Goal: Task Accomplishment & Management: Complete application form

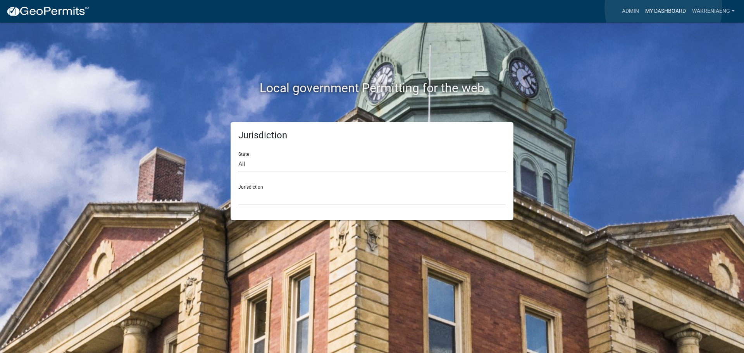
click at [663, 8] on link "My Dashboard" at bounding box center [665, 11] width 47 height 15
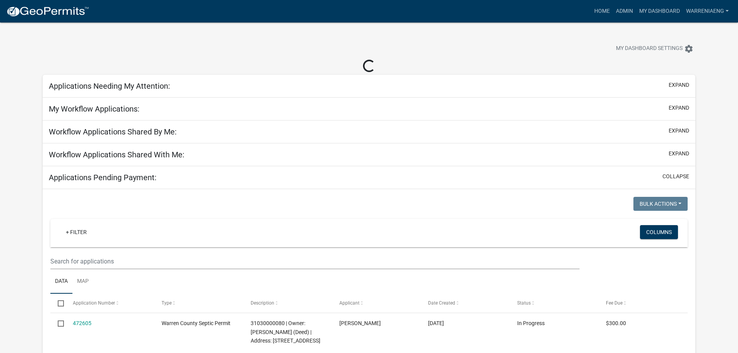
select select "3: 100"
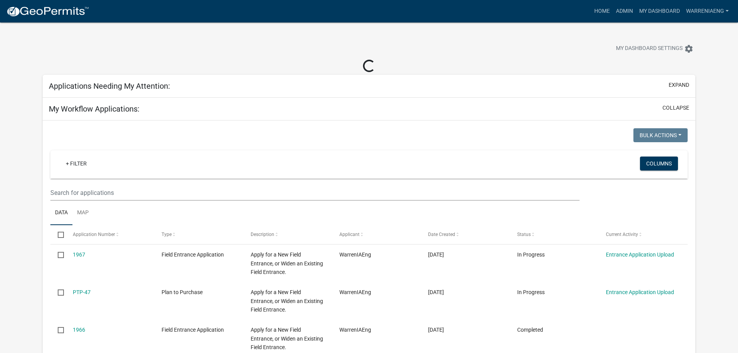
select select "2: 50"
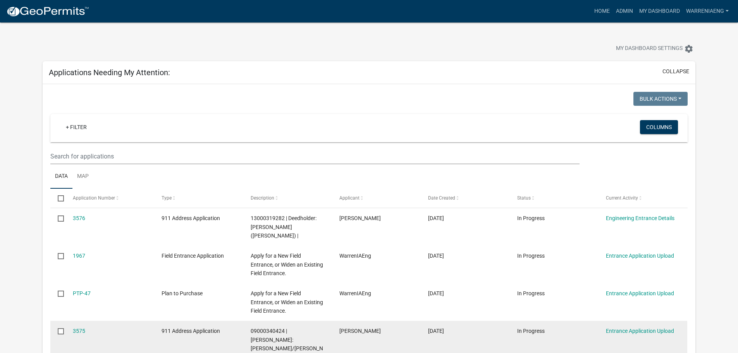
click at [72, 321] on datatable-body-cell "3575" at bounding box center [109, 344] width 89 height 46
click at [74, 328] on link "3575" at bounding box center [79, 331] width 12 height 6
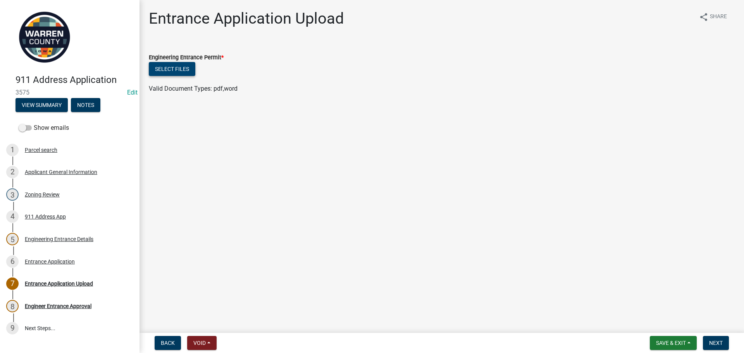
click at [185, 64] on button "Select files" at bounding box center [172, 69] width 46 height 14
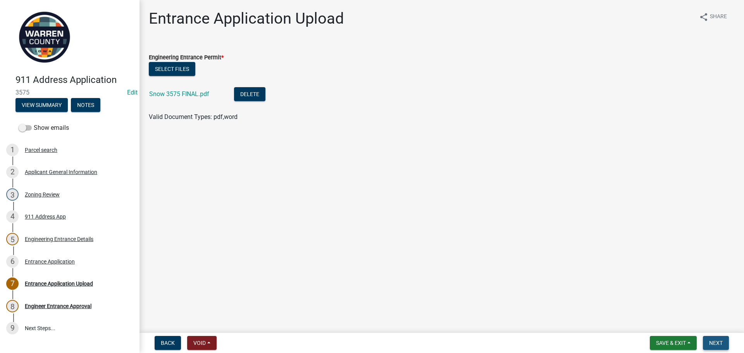
click at [717, 342] on span "Next" at bounding box center [716, 343] width 14 height 6
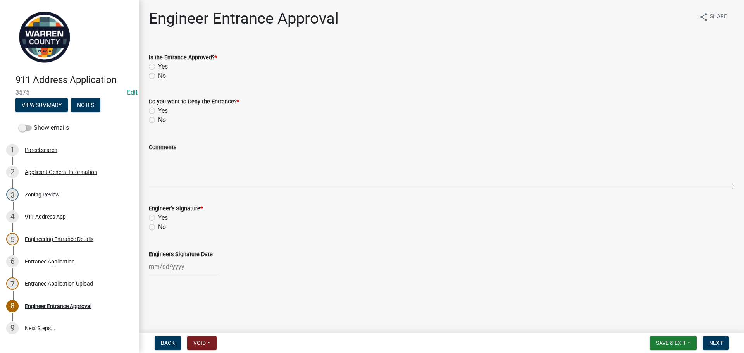
click at [158, 66] on label "Yes" at bounding box center [163, 66] width 10 height 9
click at [158, 66] on input "Yes" at bounding box center [160, 64] width 5 height 5
radio input "true"
click at [158, 122] on label "No" at bounding box center [162, 119] width 8 height 9
click at [158, 120] on input "No" at bounding box center [160, 117] width 5 height 5
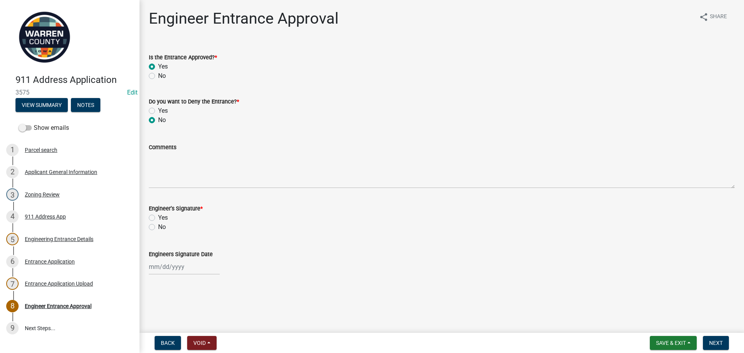
radio input "true"
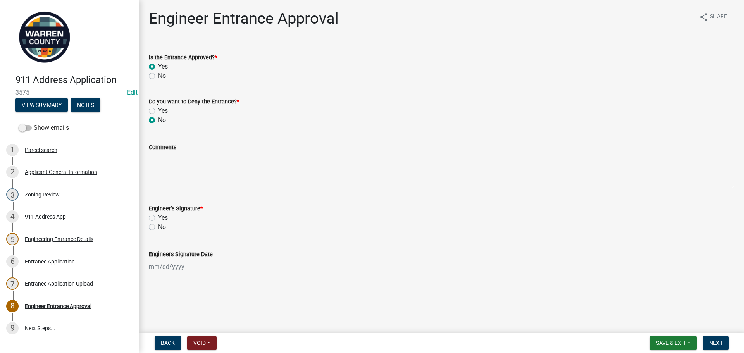
click at [162, 176] on textarea "Comments" at bounding box center [442, 170] width 586 height 36
click at [158, 218] on label "Yes" at bounding box center [163, 217] width 10 height 9
click at [158, 218] on input "Yes" at bounding box center [160, 215] width 5 height 5
radio input "true"
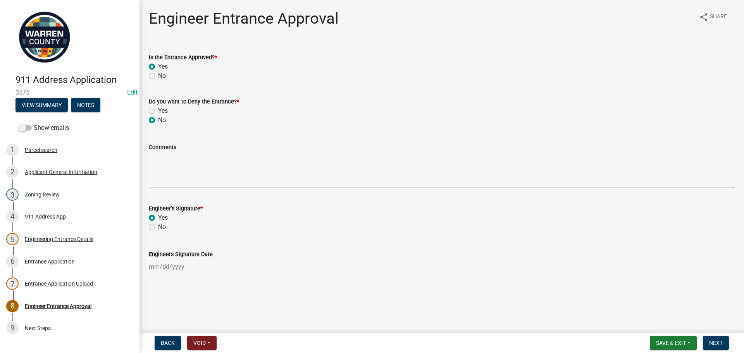
select select "9"
select select "2025"
click at [151, 267] on div "[PERSON_NAME] Feb Mar Apr [PERSON_NAME][DATE] Oct Nov [DATE] 1526 1527 1528 152…" at bounding box center [184, 267] width 71 height 16
click at [169, 198] on div "9" at bounding box center [169, 200] width 12 height 12
type input "[DATE]"
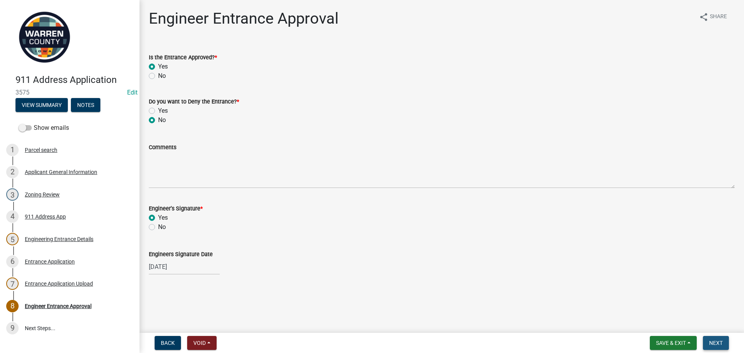
click at [715, 346] on button "Next" at bounding box center [716, 343] width 26 height 14
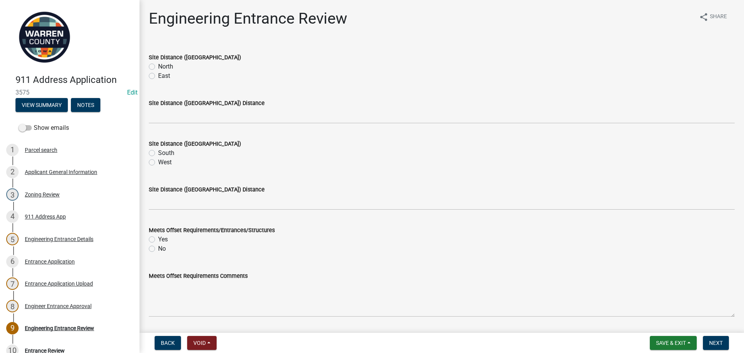
click at [158, 65] on label "North" at bounding box center [165, 66] width 15 height 9
click at [158, 65] on input "North" at bounding box center [160, 64] width 5 height 5
radio input "true"
click at [158, 152] on label "South" at bounding box center [166, 152] width 16 height 9
click at [158, 152] on input "South" at bounding box center [160, 150] width 5 height 5
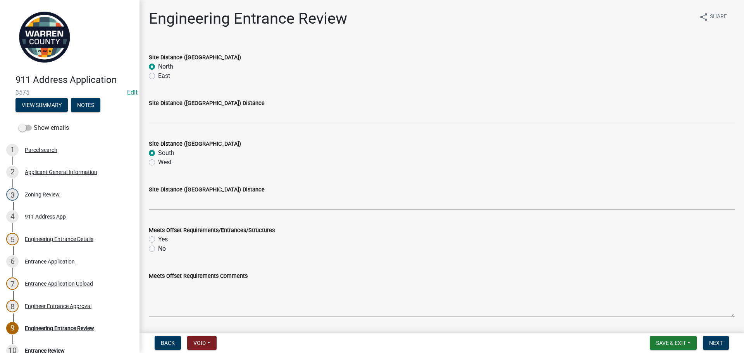
radio input "true"
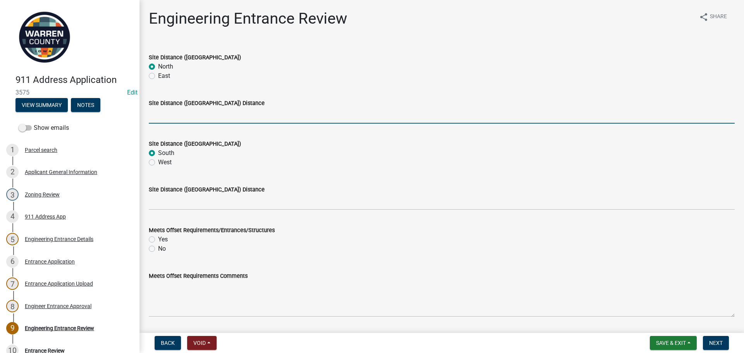
click at [172, 115] on input "Site Distance ([GEOGRAPHIC_DATA]) Distance" at bounding box center [442, 116] width 586 height 16
type input ">500"
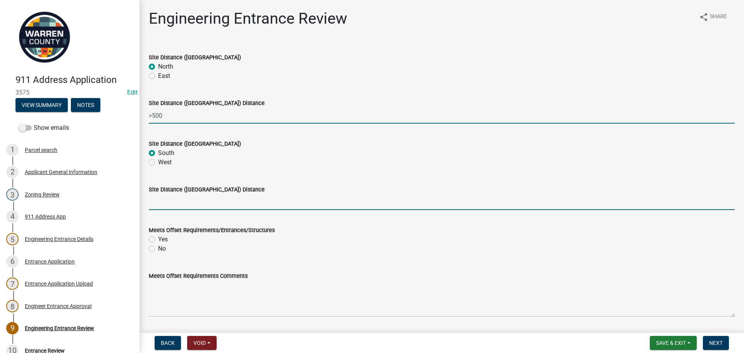
click at [179, 202] on input "Site Distance ([GEOGRAPHIC_DATA]) Distance" at bounding box center [442, 202] width 586 height 16
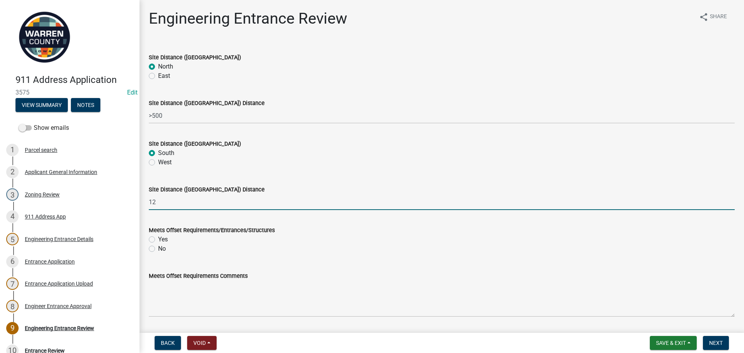
type input "1"
type input "200"
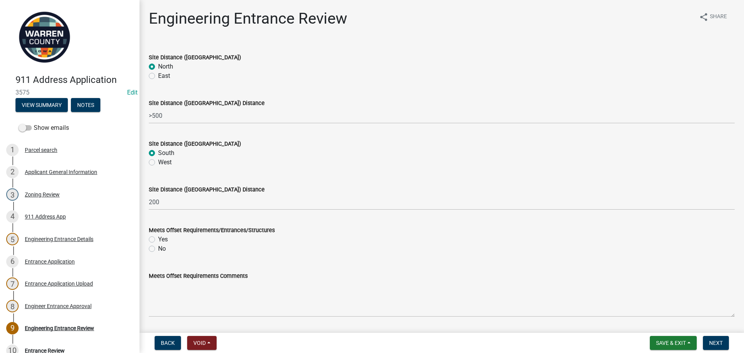
click at [260, 262] on div "Meets Offset Requirements Comments" at bounding box center [442, 288] width 586 height 57
click at [158, 241] on label "Yes" at bounding box center [163, 239] width 10 height 9
click at [158, 240] on input "Yes" at bounding box center [160, 237] width 5 height 5
radio input "true"
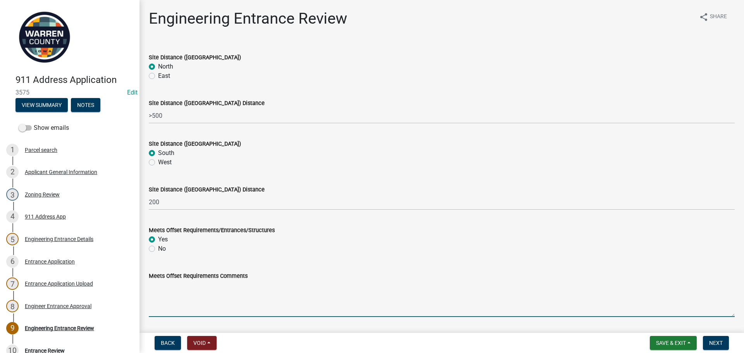
click at [173, 300] on textarea "Meets Offset Requirements Comments" at bounding box center [442, 298] width 586 height 36
type textarea "M"
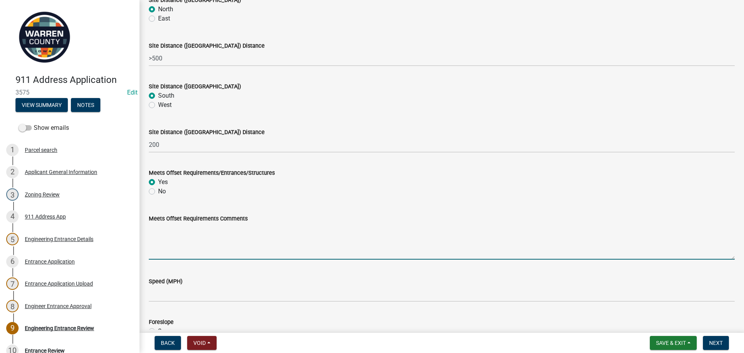
scroll to position [194, 0]
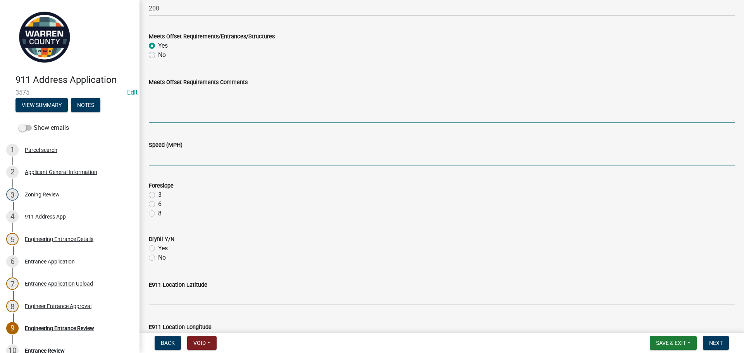
click at [159, 165] on input "Speed (MPH)" at bounding box center [442, 158] width 586 height 16
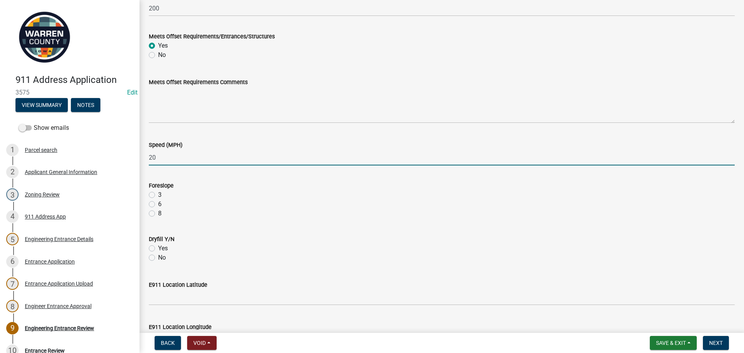
type input "20"
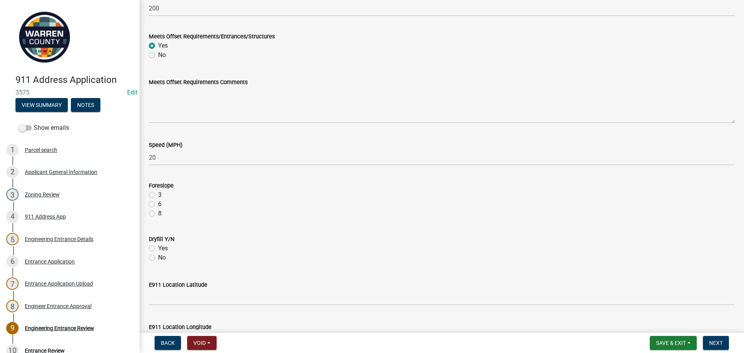
click at [158, 196] on label "3" at bounding box center [159, 194] width 3 height 9
click at [158, 195] on input "3" at bounding box center [160, 192] width 5 height 5
radio input "true"
click at [158, 257] on label "No" at bounding box center [162, 257] width 8 height 9
click at [158, 257] on input "No" at bounding box center [160, 255] width 5 height 5
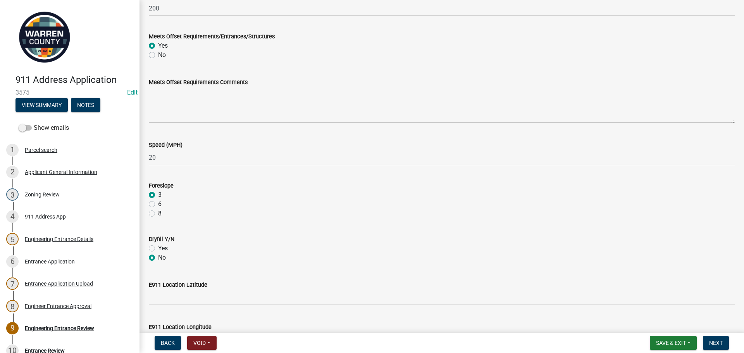
radio input "true"
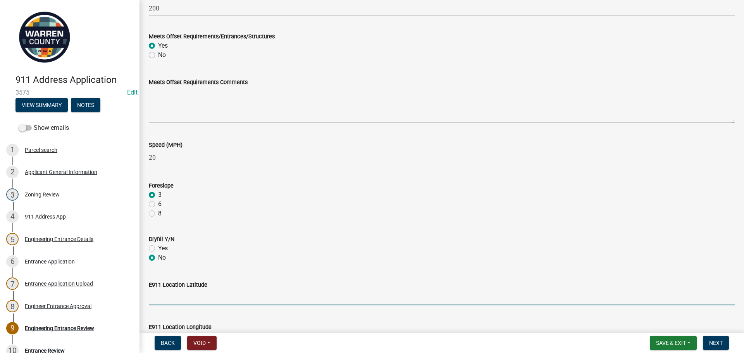
click at [179, 296] on input "E911 Location Latitude" at bounding box center [442, 297] width 586 height 16
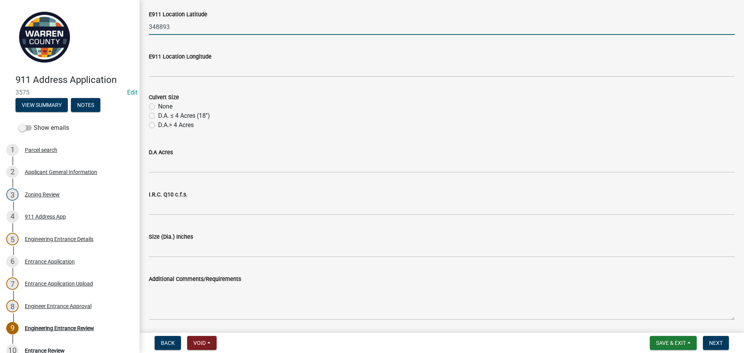
scroll to position [465, 0]
type input "348893"
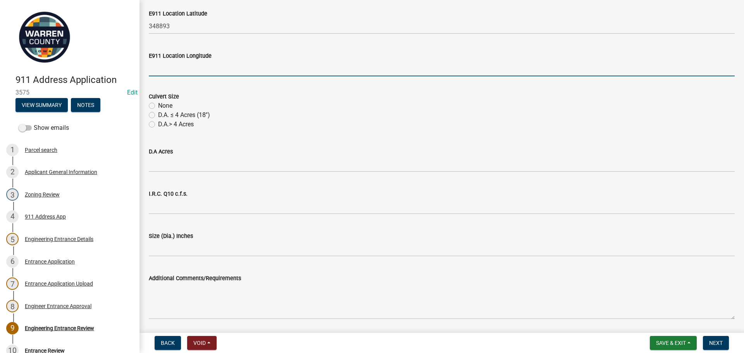
click at [178, 71] on input "E911 Location Longitude" at bounding box center [442, 68] width 586 height 16
type input "721925"
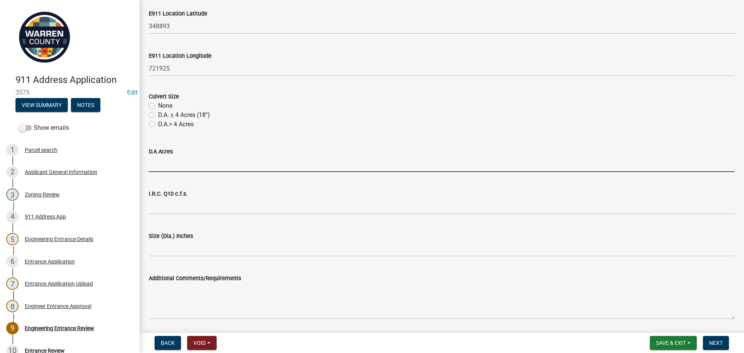
click at [177, 170] on input "D.A Acres" at bounding box center [442, 164] width 586 height 16
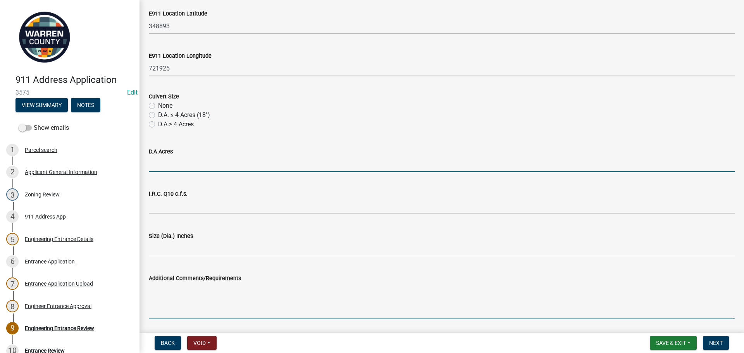
click at [164, 291] on textarea "Additional Comments/Requirements" at bounding box center [442, 301] width 586 height 36
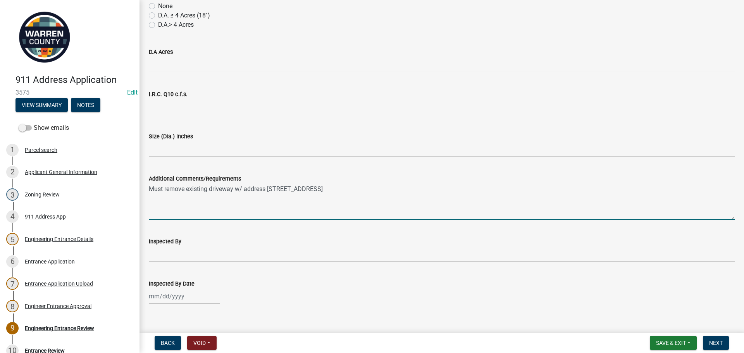
scroll to position [576, 0]
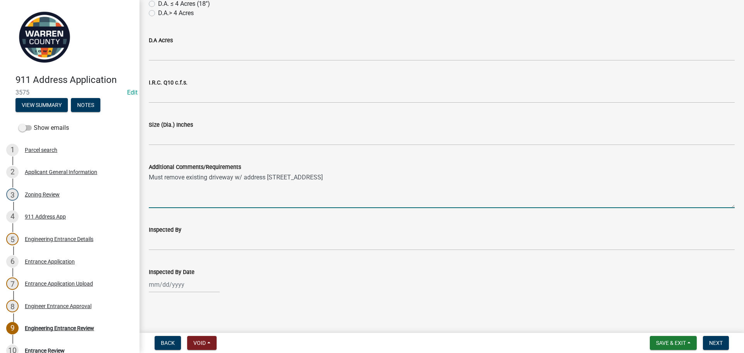
type textarea "Must remove existing driveway w/ address [STREET_ADDRESS]"
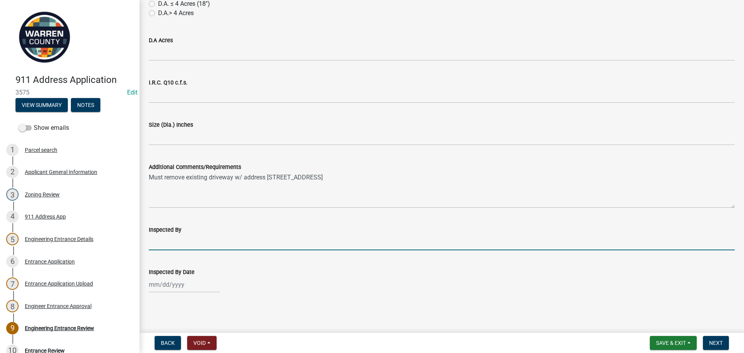
click at [175, 243] on input "Inspected By" at bounding box center [442, 242] width 586 height 16
type input "BK & TH"
select select "9"
select select "2025"
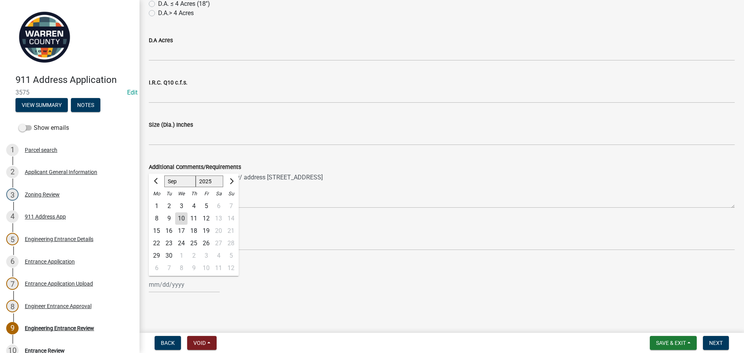
click at [175, 286] on input "Inspected By Date" at bounding box center [184, 285] width 71 height 16
click at [170, 218] on div "9" at bounding box center [169, 218] width 12 height 12
type input "[DATE]"
click at [330, 262] on div "Inspected By Date [DATE]" at bounding box center [442, 274] width 586 height 36
click at [487, 291] on div "[DATE]" at bounding box center [442, 285] width 586 height 16
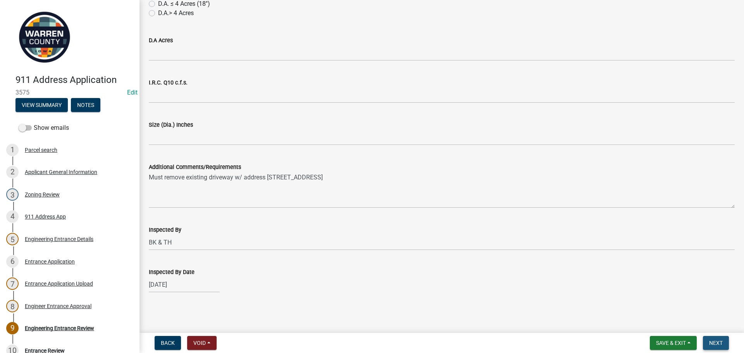
click at [728, 341] on button "Next" at bounding box center [716, 343] width 26 height 14
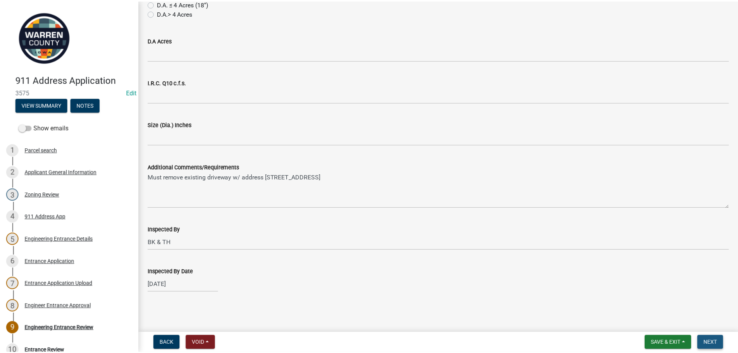
scroll to position [0, 0]
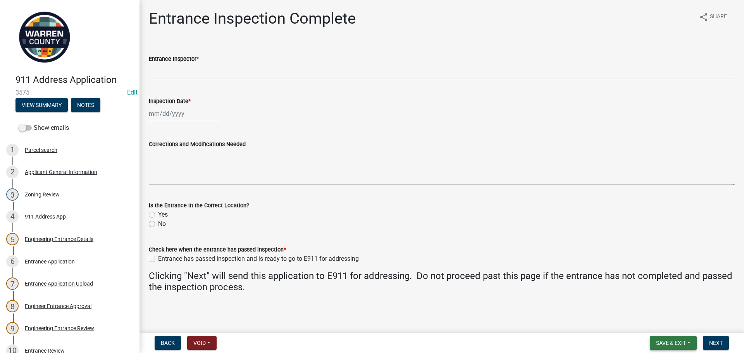
click at [675, 339] on button "Save & Exit" at bounding box center [673, 343] width 47 height 14
click at [671, 325] on button "Save & Exit" at bounding box center [666, 322] width 62 height 19
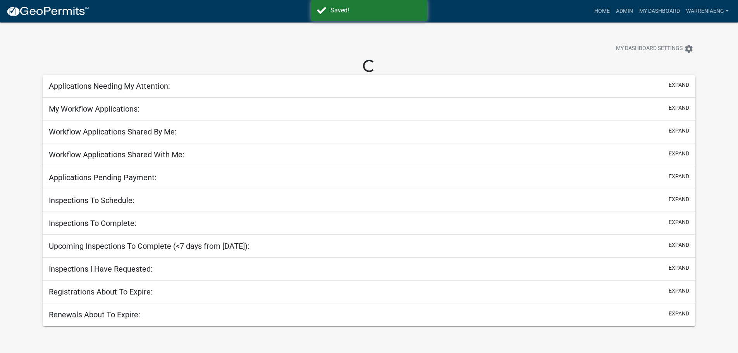
select select "3: 100"
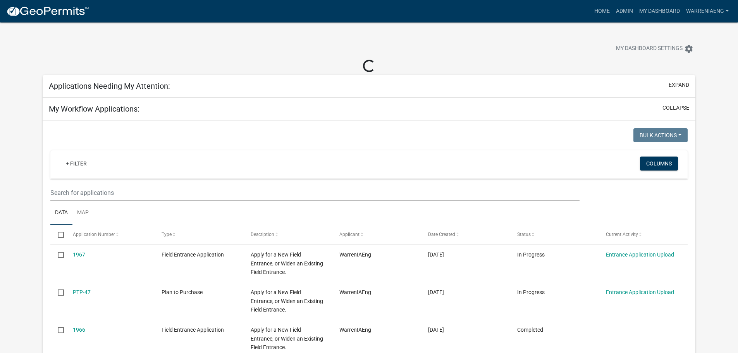
select select "2: 50"
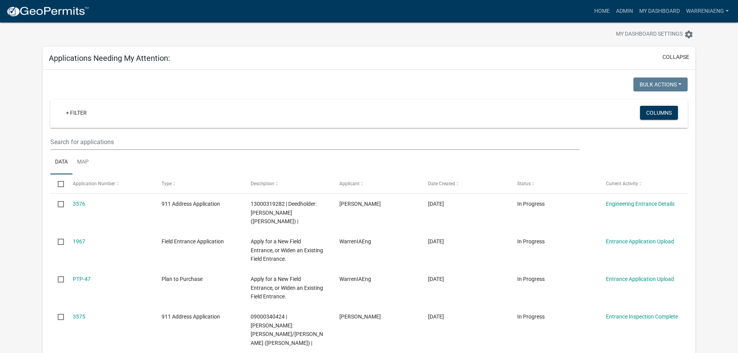
scroll to position [39, 0]
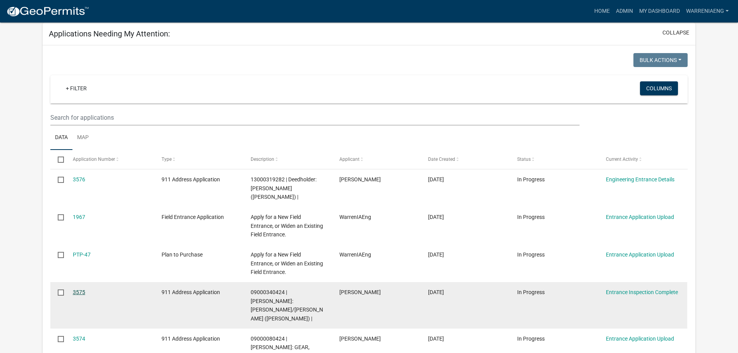
click at [80, 289] on link "3575" at bounding box center [79, 292] width 12 height 6
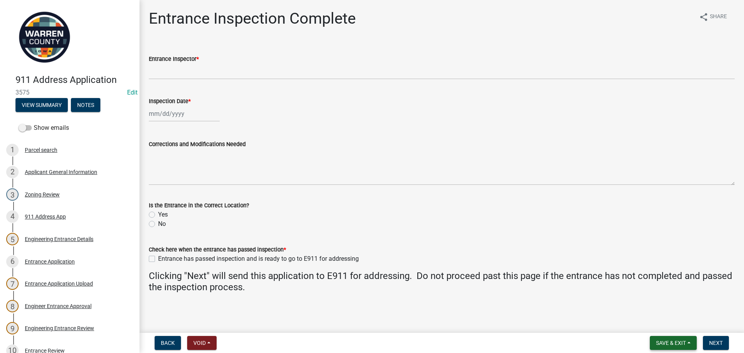
click at [665, 339] on button "Save & Exit" at bounding box center [673, 343] width 47 height 14
click at [659, 322] on button "Save & Exit" at bounding box center [666, 322] width 62 height 19
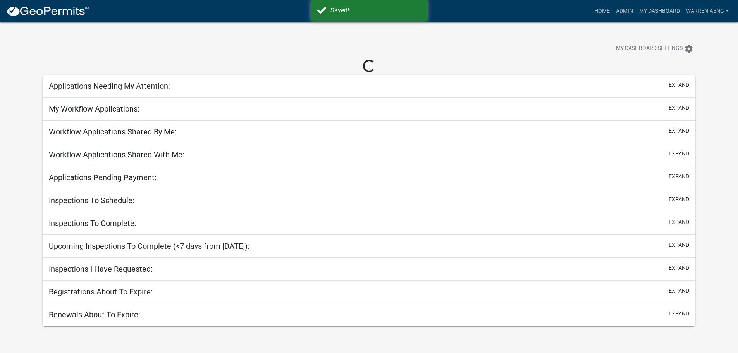
select select "3: 100"
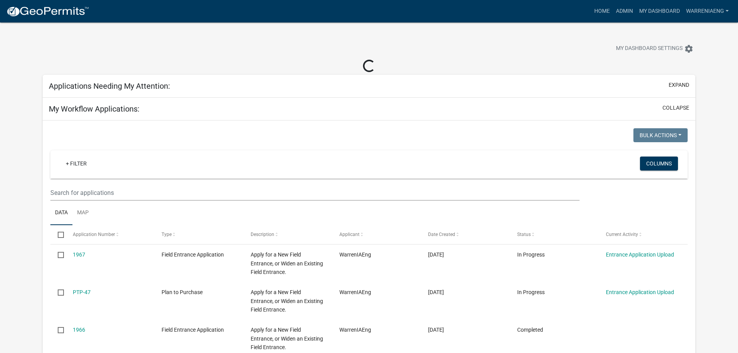
select select "2: 50"
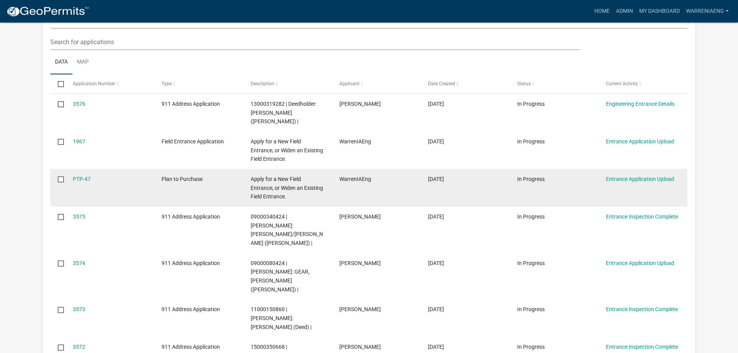
scroll to position [155, 0]
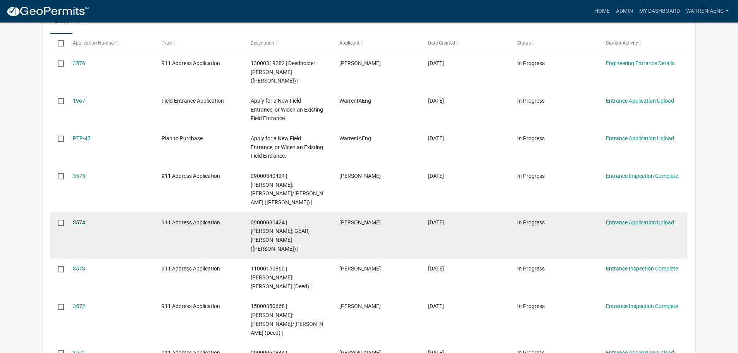
click at [73, 219] on link "3574" at bounding box center [79, 222] width 12 height 6
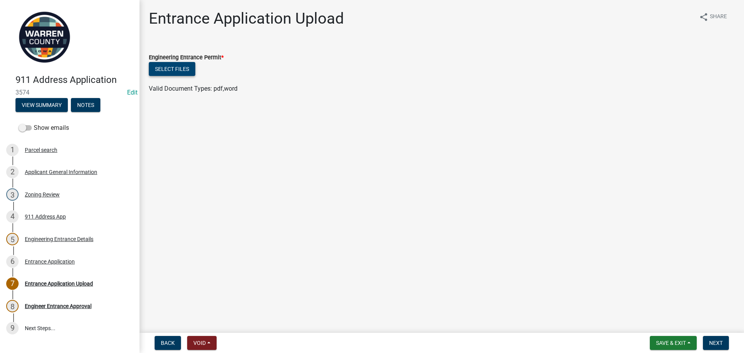
click at [190, 73] on button "Select files" at bounding box center [172, 69] width 46 height 14
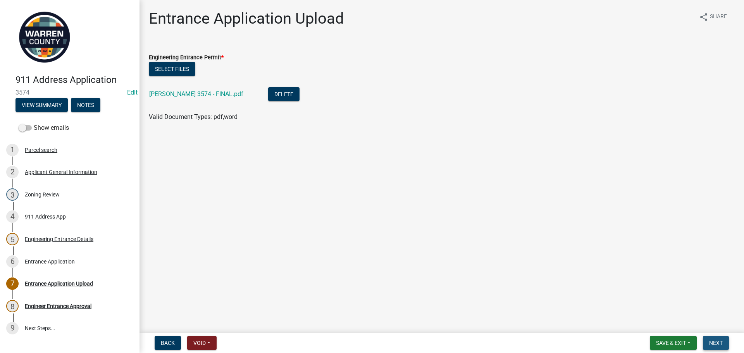
click at [722, 342] on span "Next" at bounding box center [716, 343] width 14 height 6
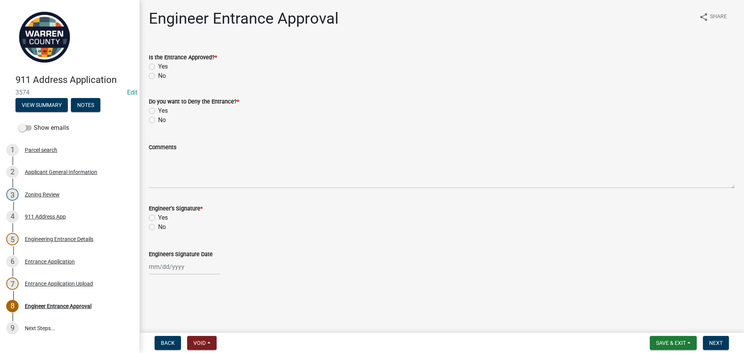
drag, startPoint x: 152, startPoint y: 65, endPoint x: 159, endPoint y: 98, distance: 33.7
click at [158, 66] on label "Yes" at bounding box center [163, 66] width 10 height 9
click at [158, 66] on input "Yes" at bounding box center [160, 64] width 5 height 5
radio input "true"
click at [158, 122] on label "No" at bounding box center [162, 119] width 8 height 9
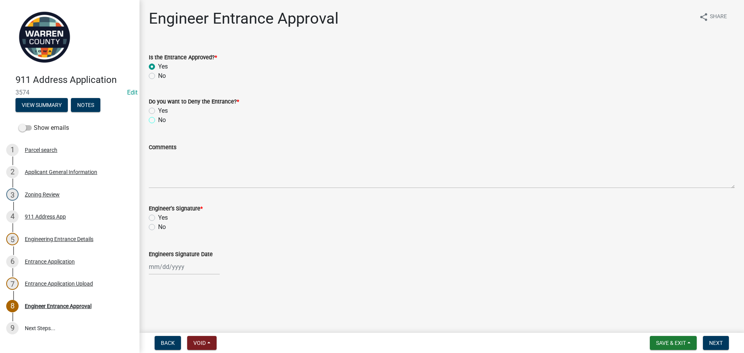
click at [158, 120] on input "No" at bounding box center [160, 117] width 5 height 5
radio input "true"
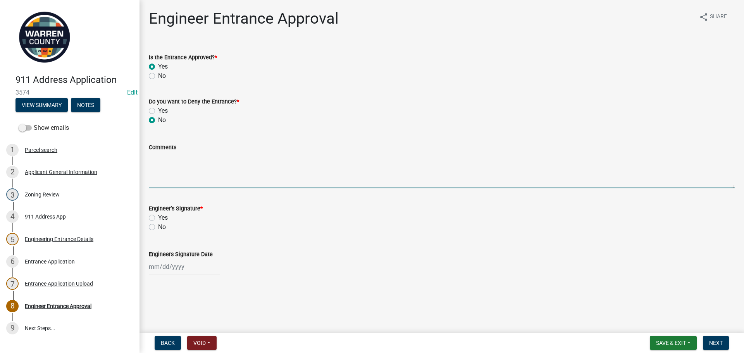
click at [173, 176] on textarea "Comments" at bounding box center [442, 170] width 586 height 36
click at [158, 220] on label "Yes" at bounding box center [163, 217] width 10 height 9
click at [158, 218] on input "Yes" at bounding box center [160, 215] width 5 height 5
radio input "true"
click at [170, 174] on textarea "Comments" at bounding box center [442, 170] width 586 height 36
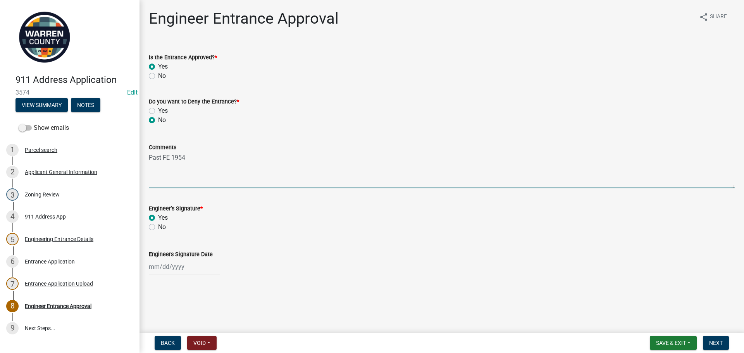
type textarea "Past FE 1954"
click at [187, 267] on div at bounding box center [184, 267] width 71 height 16
select select "9"
select select "2025"
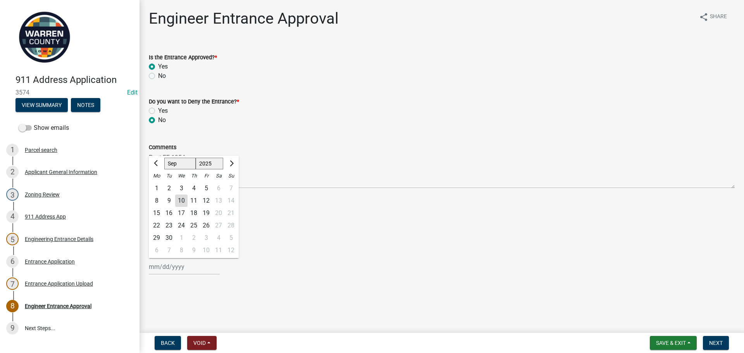
click at [169, 199] on div "9" at bounding box center [169, 200] width 12 height 12
type input "[DATE]"
click at [713, 340] on span "Next" at bounding box center [716, 343] width 14 height 6
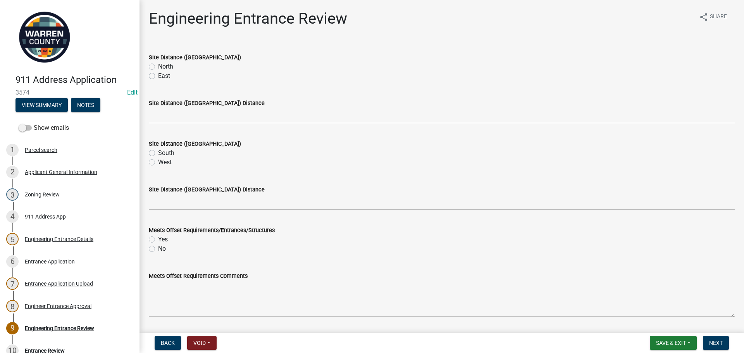
click at [152, 70] on div "North" at bounding box center [442, 66] width 586 height 9
click at [158, 66] on label "North" at bounding box center [165, 66] width 15 height 9
click at [158, 66] on input "North" at bounding box center [160, 64] width 5 height 5
radio input "true"
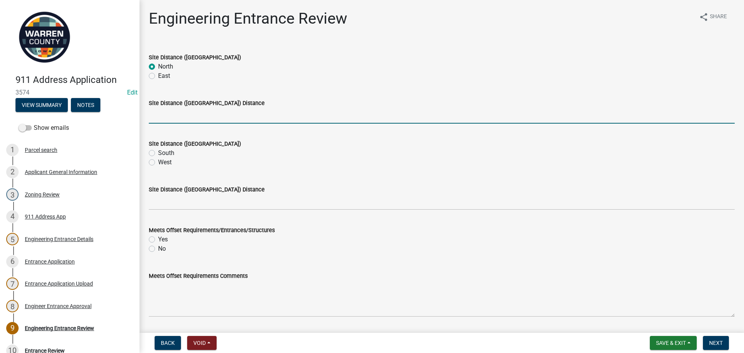
click at [168, 117] on input "Site Distance ([GEOGRAPHIC_DATA]) Distance" at bounding box center [442, 116] width 586 height 16
type input ">500"
click at [158, 154] on label "South" at bounding box center [166, 152] width 16 height 9
click at [158, 153] on input "South" at bounding box center [160, 150] width 5 height 5
radio input "true"
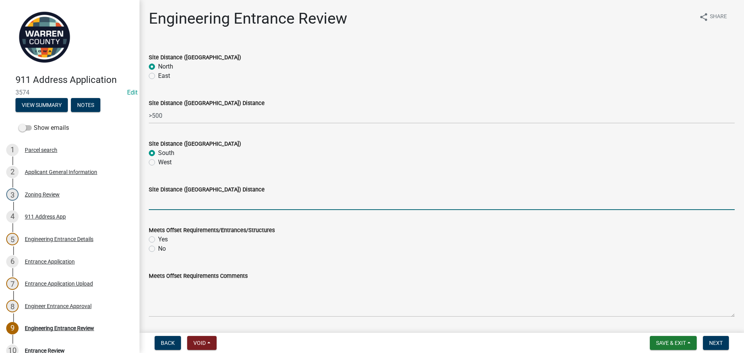
click at [172, 203] on input "Site Distance ([GEOGRAPHIC_DATA]) Distance" at bounding box center [442, 202] width 586 height 16
type input ">500"
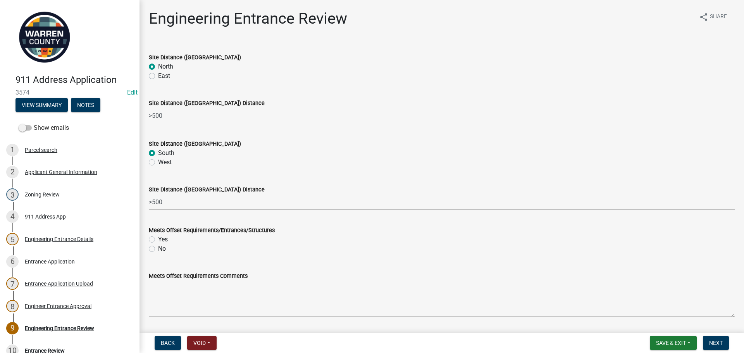
drag, startPoint x: 149, startPoint y: 239, endPoint x: 162, endPoint y: 250, distance: 16.5
click at [158, 239] on label "Yes" at bounding box center [163, 239] width 10 height 9
click at [158, 239] on input "Yes" at bounding box center [160, 237] width 5 height 5
radio input "true"
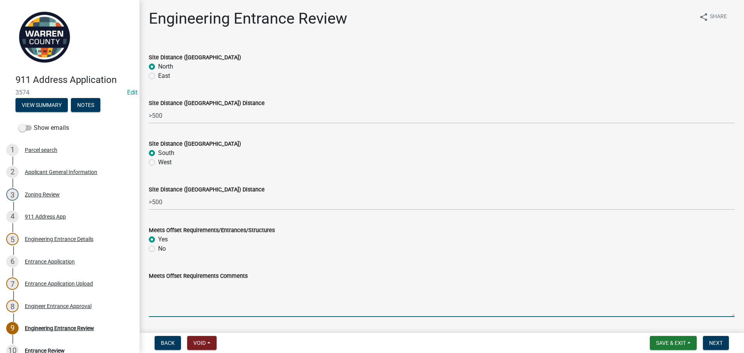
click at [207, 291] on textarea "Meets Offset Requirements Comments" at bounding box center [442, 298] width 586 height 36
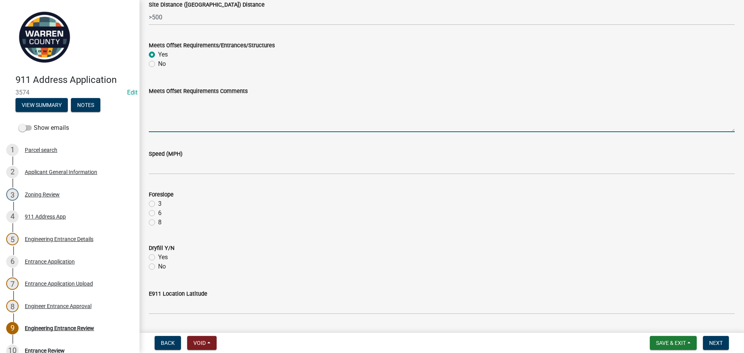
scroll to position [194, 0]
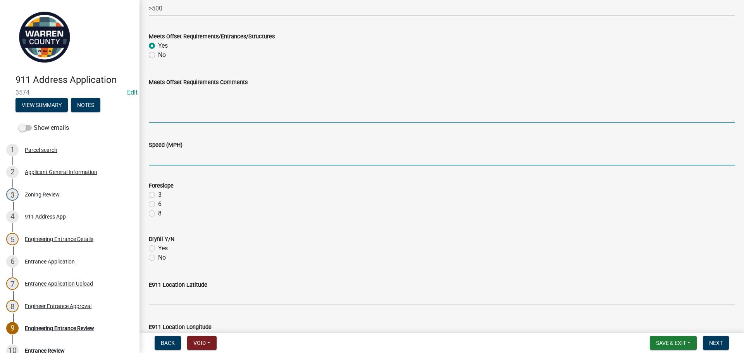
click at [170, 162] on input "Speed (MPH)" at bounding box center [442, 158] width 586 height 16
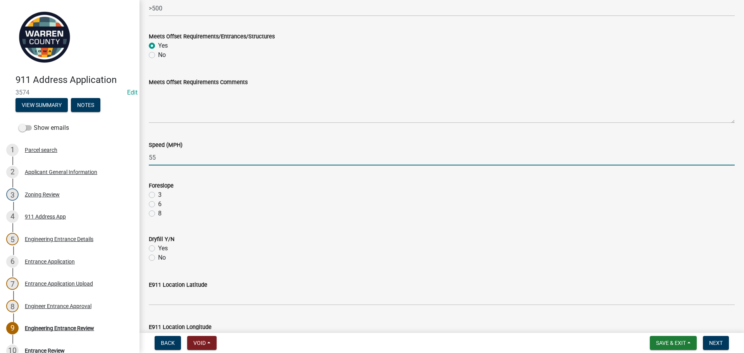
type input "55"
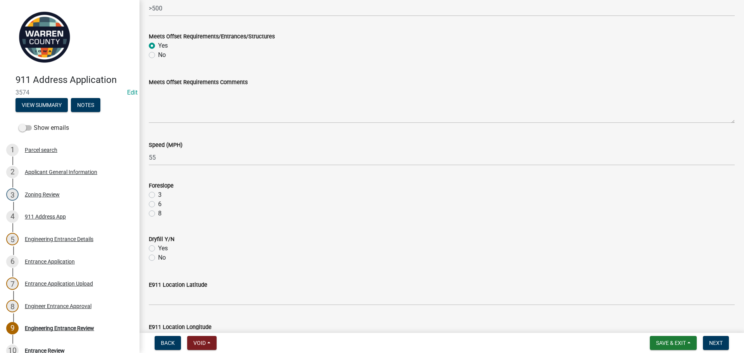
click at [158, 193] on label "3" at bounding box center [159, 194] width 3 height 9
click at [158, 193] on input "3" at bounding box center [160, 192] width 5 height 5
radio input "true"
click at [158, 258] on label "No" at bounding box center [162, 257] width 8 height 9
click at [158, 258] on input "No" at bounding box center [160, 255] width 5 height 5
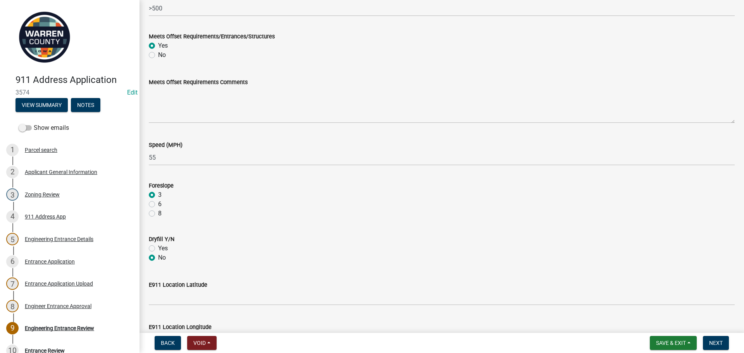
radio input "true"
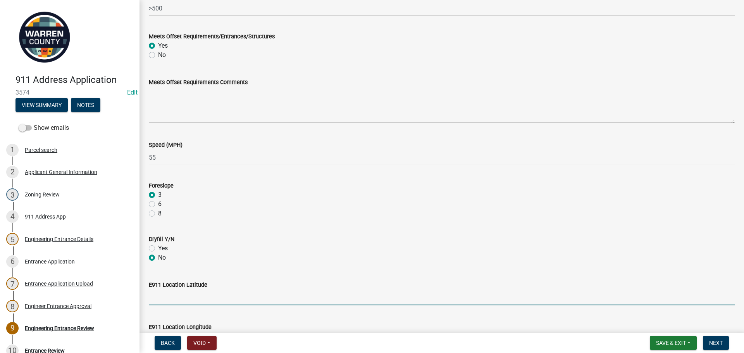
click at [167, 301] on input "E911 Location Latitude" at bounding box center [442, 297] width 586 height 16
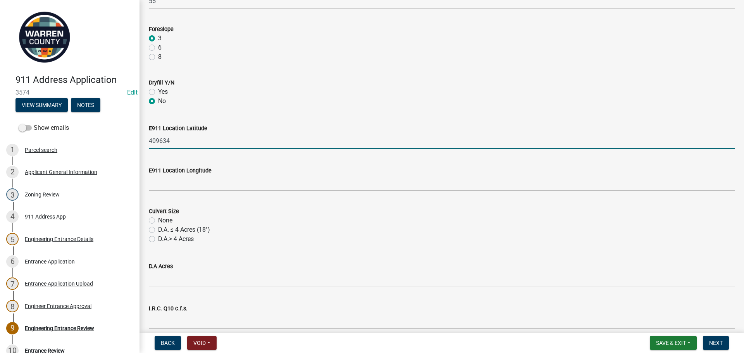
scroll to position [387, 0]
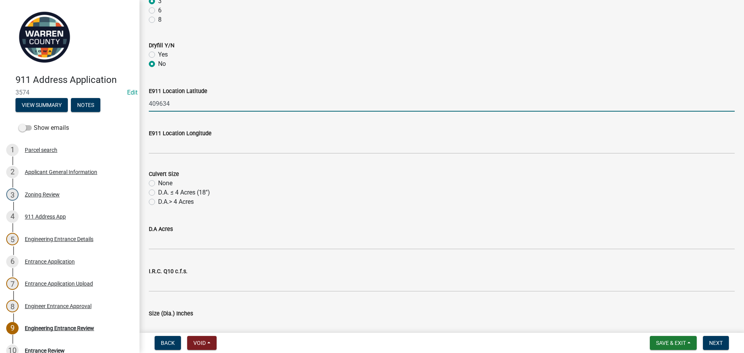
type input "409634"
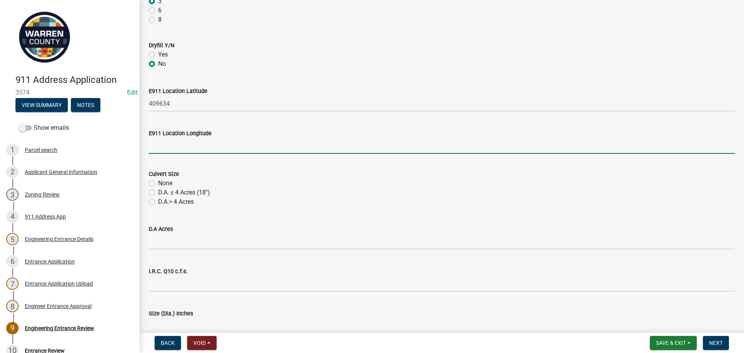
click at [175, 145] on input "E911 Location Longitude" at bounding box center [442, 146] width 586 height 16
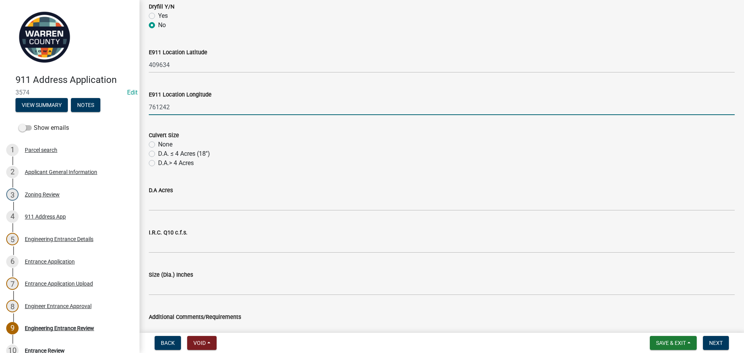
scroll to position [465, 0]
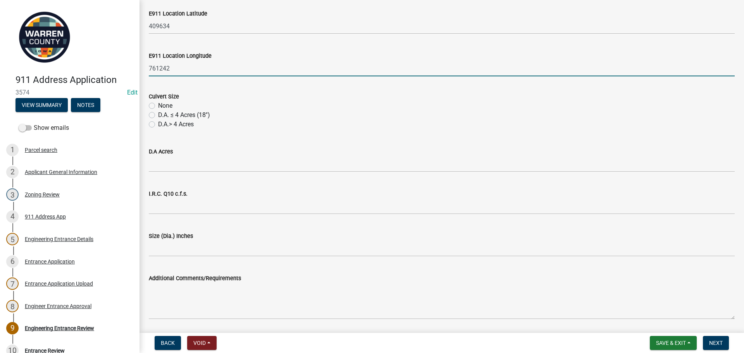
type input "761242"
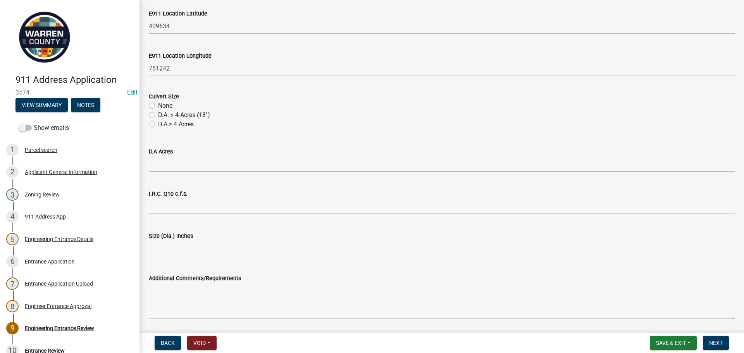
click at [158, 117] on label "D.A. ≤ 4 Acres (18'')" at bounding box center [184, 114] width 52 height 9
click at [158, 115] on input "D.A. ≤ 4 Acres (18'')" at bounding box center [160, 112] width 5 height 5
radio input "true"
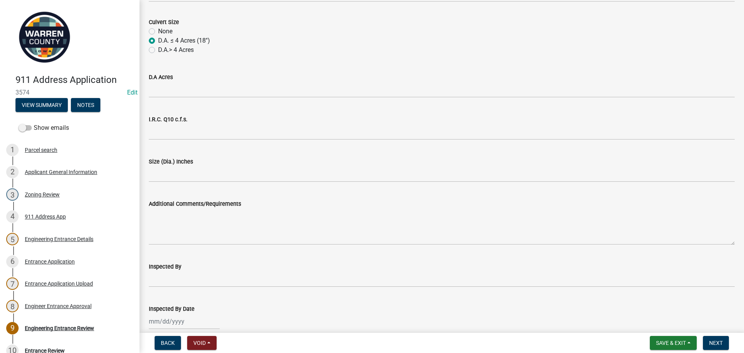
scroll to position [576, 0]
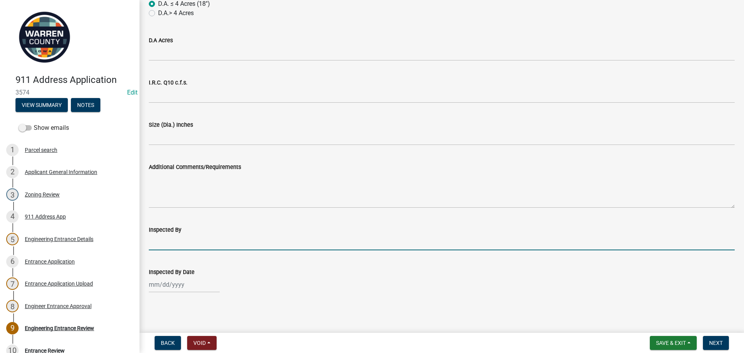
click at [169, 247] on input "Inspected By" at bounding box center [442, 242] width 586 height 16
type input "BK & TH"
select select "9"
select select "2025"
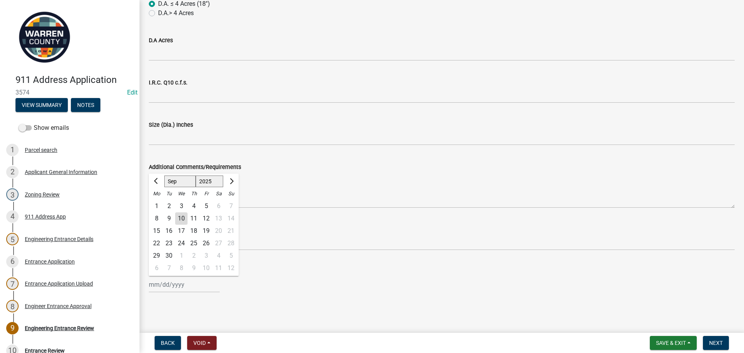
click at [172, 286] on div "[PERSON_NAME] Feb Mar Apr [PERSON_NAME][DATE] Oct Nov [DATE] 1526 1527 1528 152…" at bounding box center [184, 285] width 71 height 16
click at [171, 219] on div "9" at bounding box center [169, 218] width 12 height 12
type input "[DATE]"
click at [721, 343] on span "Next" at bounding box center [716, 343] width 14 height 6
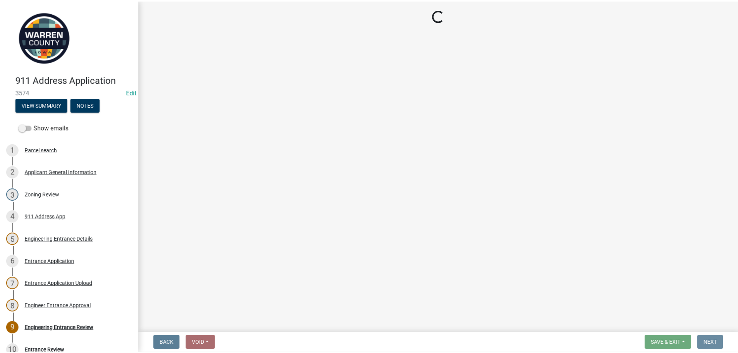
scroll to position [0, 0]
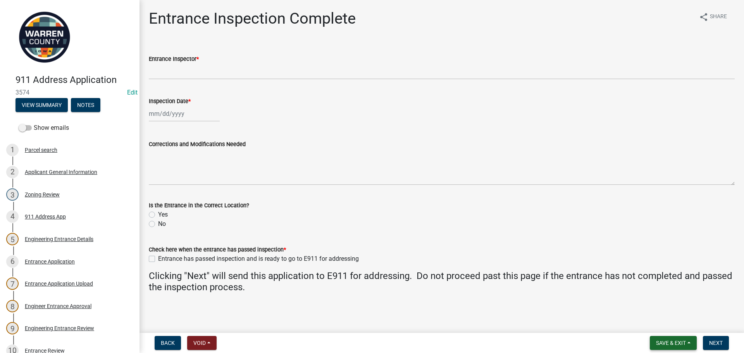
click at [675, 342] on span "Save & Exit" at bounding box center [671, 343] width 30 height 6
click at [673, 323] on button "Save & Exit" at bounding box center [666, 322] width 62 height 19
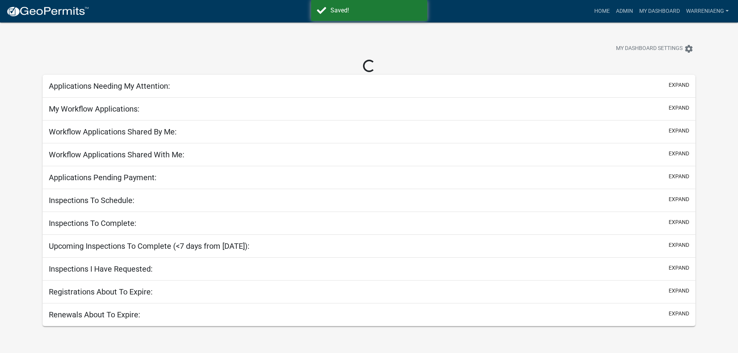
select select "3: 100"
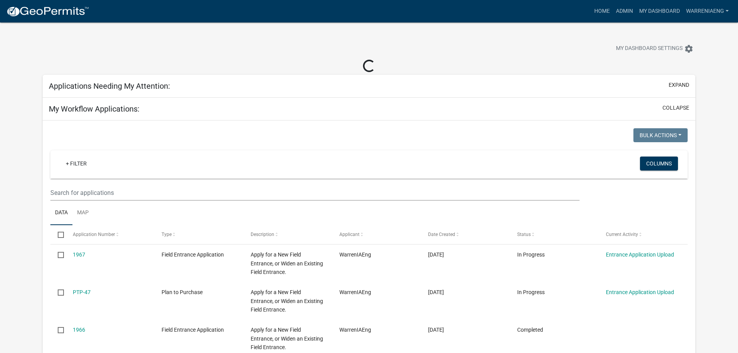
select select "2: 50"
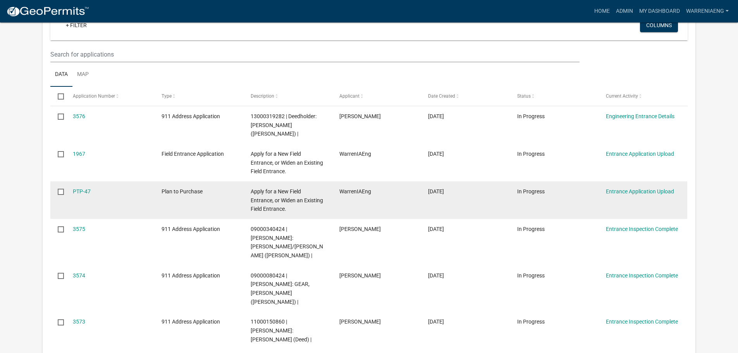
scroll to position [155, 0]
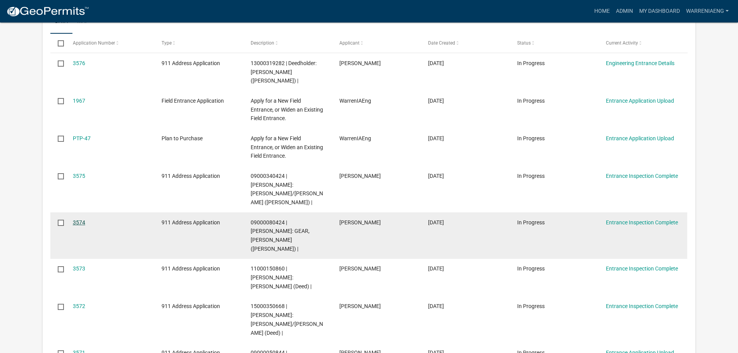
click at [79, 219] on link "3574" at bounding box center [79, 222] width 12 height 6
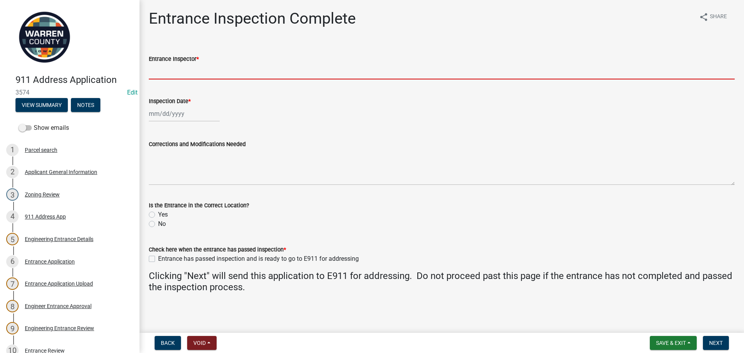
click at [172, 75] on input "Entrance Inspector *" at bounding box center [442, 72] width 586 height 16
type input "BK & TH"
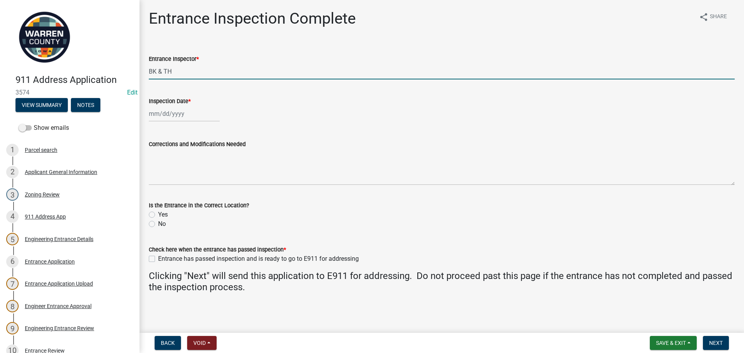
select select "9"
select select "2025"
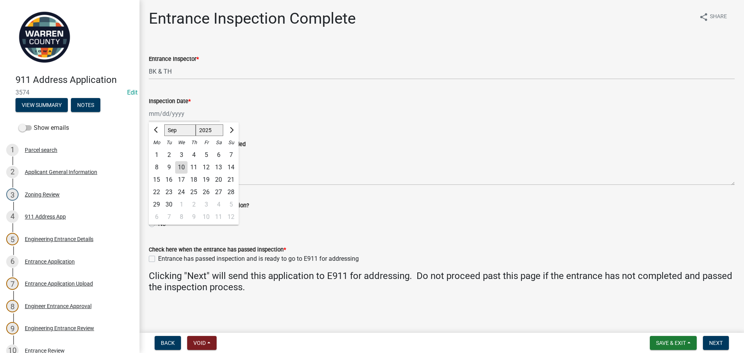
click at [175, 117] on div "[PERSON_NAME] Feb Mar Apr [PERSON_NAME][DATE] Oct Nov [DATE] 1526 1527 1528 152…" at bounding box center [184, 114] width 71 height 16
click at [170, 169] on div "9" at bounding box center [169, 167] width 12 height 12
type input "[DATE]"
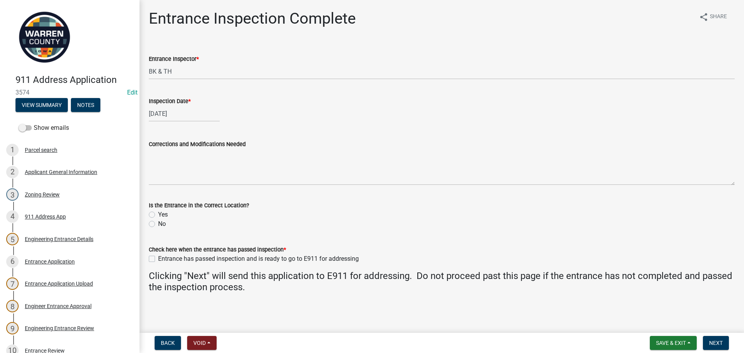
click at [158, 213] on label "Yes" at bounding box center [163, 214] width 10 height 9
click at [158, 213] on input "Yes" at bounding box center [160, 212] width 5 height 5
radio input "true"
click at [158, 261] on label "Entrance has passed inspection and is ready to go to E911 for addressing" at bounding box center [258, 258] width 201 height 9
click at [158, 259] on input "Entrance has passed inspection and is ready to go to E911 for addressing" at bounding box center [160, 256] width 5 height 5
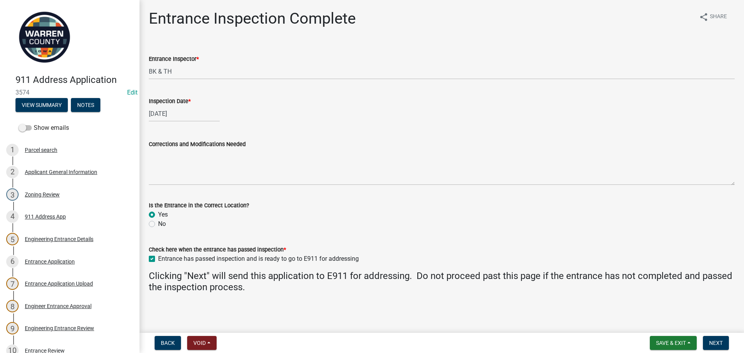
checkbox input "true"
click at [722, 346] on button "Next" at bounding box center [716, 343] width 26 height 14
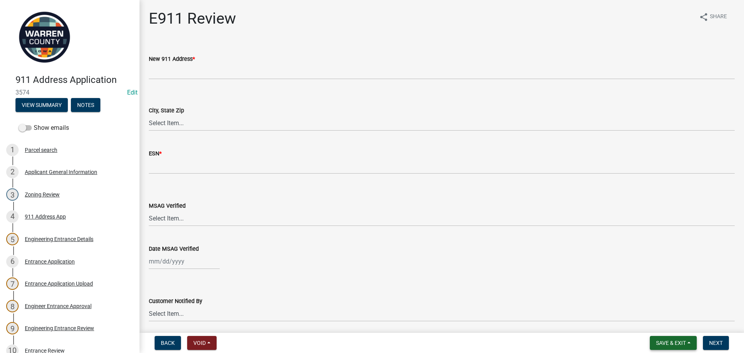
click at [667, 343] on span "Save & Exit" at bounding box center [671, 343] width 30 height 6
click at [658, 320] on button "Save & Exit" at bounding box center [666, 322] width 62 height 19
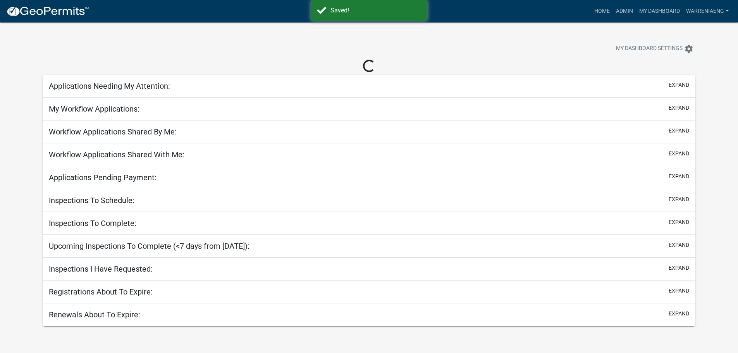
select select "3: 100"
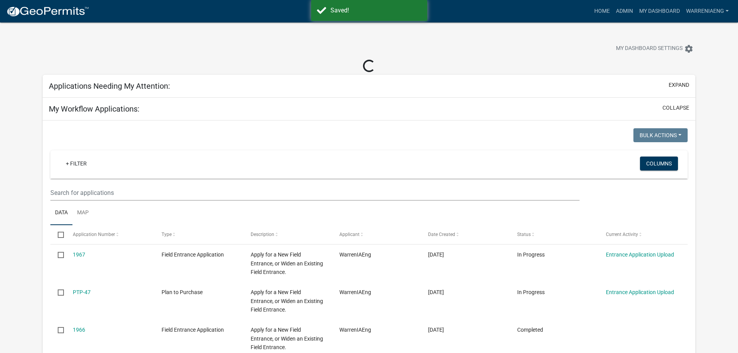
select select "2: 50"
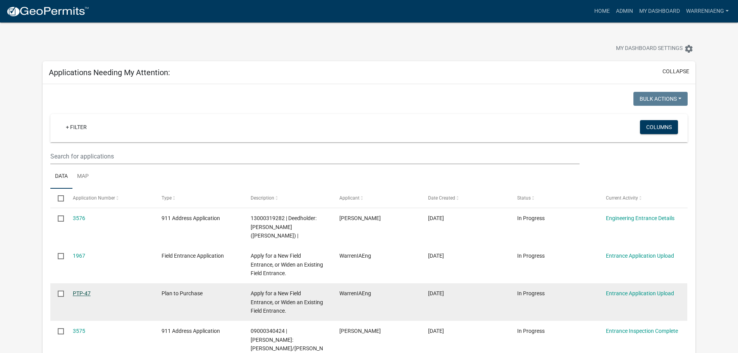
click at [82, 290] on link "PTP-47" at bounding box center [82, 293] width 18 height 6
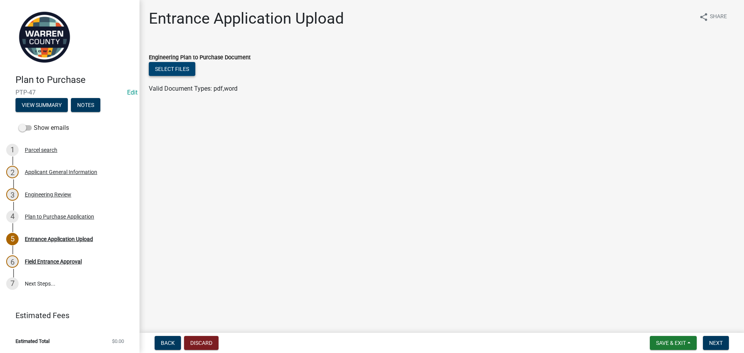
click at [170, 67] on button "Select files" at bounding box center [172, 69] width 46 height 14
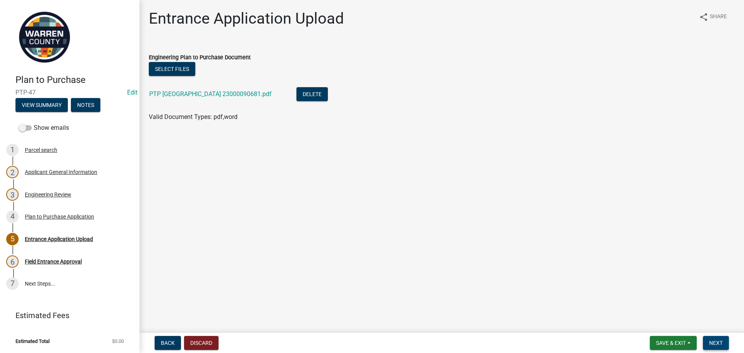
click at [720, 347] on button "Next" at bounding box center [716, 343] width 26 height 14
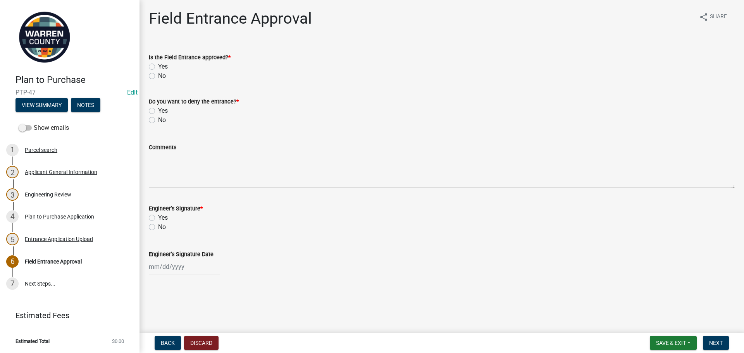
click at [158, 69] on label "Yes" at bounding box center [163, 66] width 10 height 9
click at [158, 67] on input "Yes" at bounding box center [160, 64] width 5 height 5
radio input "true"
click at [158, 119] on label "No" at bounding box center [162, 119] width 8 height 9
click at [158, 119] on input "No" at bounding box center [160, 117] width 5 height 5
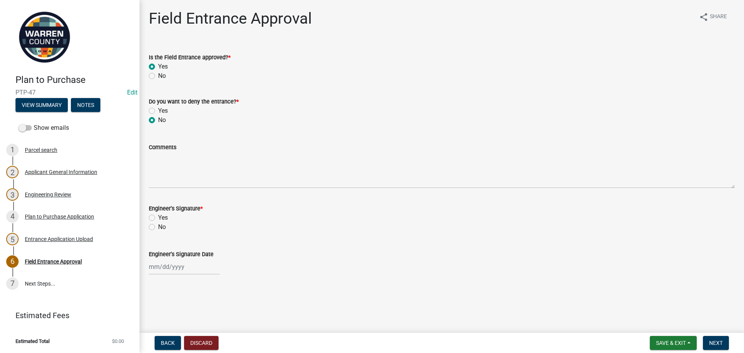
radio input "true"
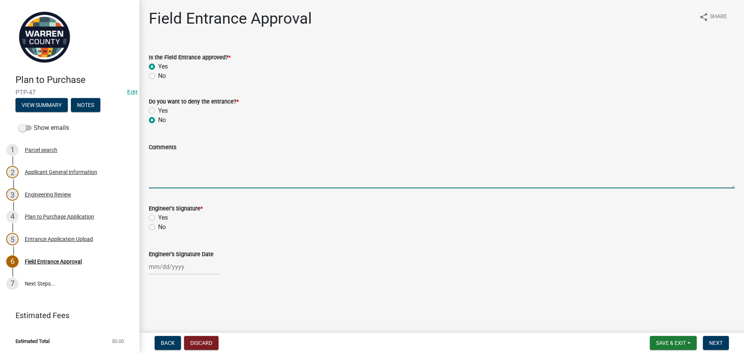
click at [165, 166] on textarea "Comments" at bounding box center [442, 170] width 586 height 36
type textarea "This is a plan to purchase"
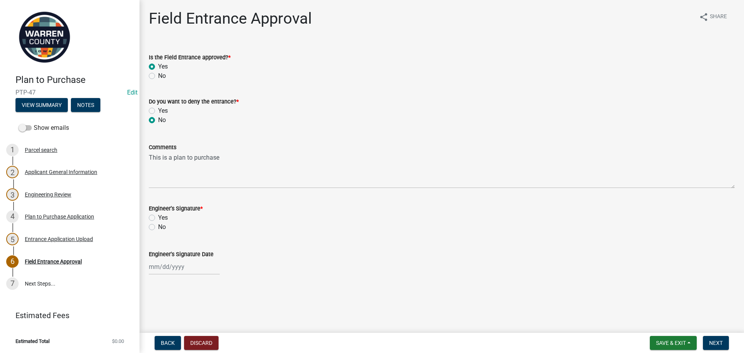
click at [158, 215] on label "Yes" at bounding box center [163, 217] width 10 height 9
click at [158, 215] on input "Yes" at bounding box center [160, 215] width 5 height 5
radio input "true"
select select "9"
select select "2025"
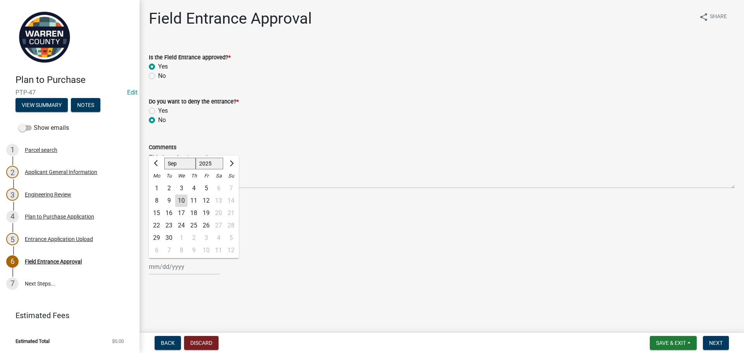
click at [175, 267] on div "[PERSON_NAME] Feb Mar Apr [PERSON_NAME][DATE] Oct Nov [DATE] 1526 1527 1528 152…" at bounding box center [184, 267] width 71 height 16
click at [170, 200] on div "9" at bounding box center [169, 200] width 12 height 12
type input "[DATE]"
click at [620, 222] on div "Yes" at bounding box center [442, 217] width 586 height 9
click at [726, 344] on button "Next" at bounding box center [716, 343] width 26 height 14
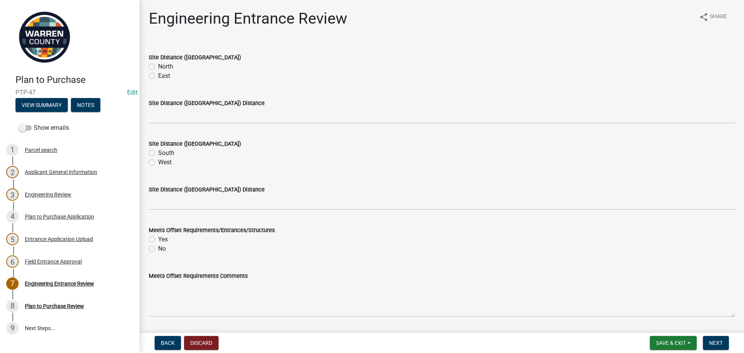
click at [158, 77] on label "East" at bounding box center [164, 75] width 12 height 9
click at [158, 76] on input "East" at bounding box center [160, 73] width 5 height 5
radio input "true"
click at [158, 165] on label "West" at bounding box center [165, 162] width 14 height 9
click at [158, 163] on input "West" at bounding box center [160, 160] width 5 height 5
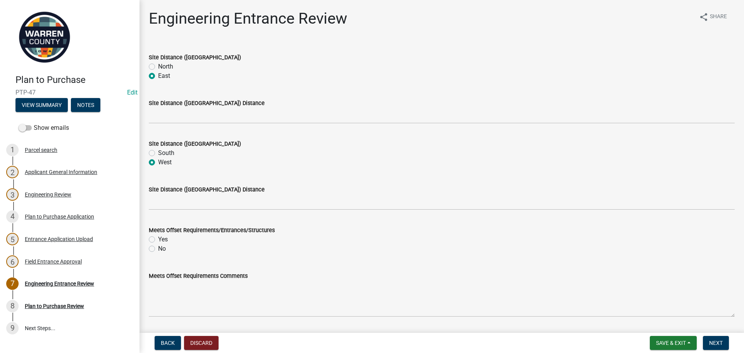
radio input "true"
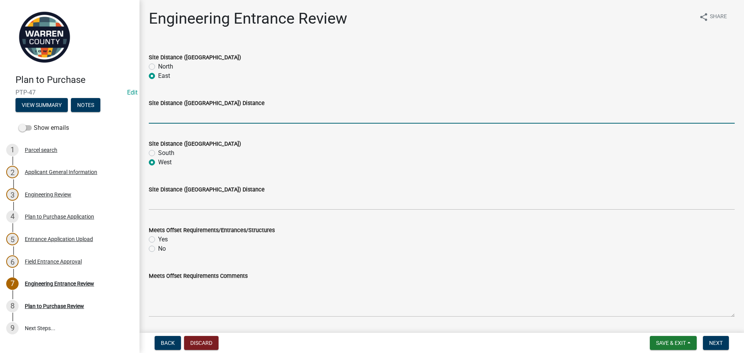
click at [161, 121] on input "Site Distance ([GEOGRAPHIC_DATA]) Distance" at bounding box center [442, 116] width 586 height 16
type input ">500"
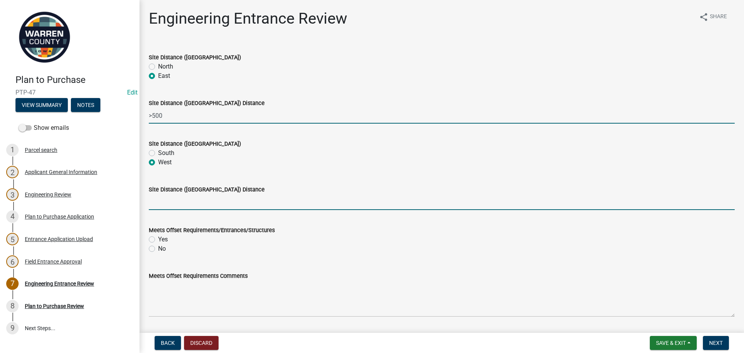
click at [171, 203] on input "Site Distance ([GEOGRAPHIC_DATA]) Distance" at bounding box center [442, 202] width 586 height 16
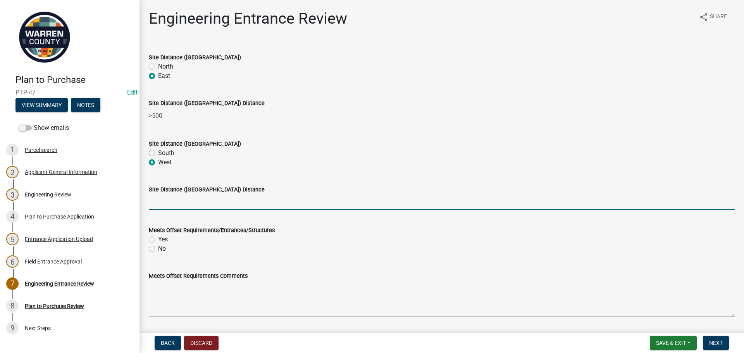
type input ">500"
click at [158, 240] on label "Yes" at bounding box center [163, 239] width 10 height 9
click at [158, 240] on input "Yes" at bounding box center [160, 237] width 5 height 5
radio input "true"
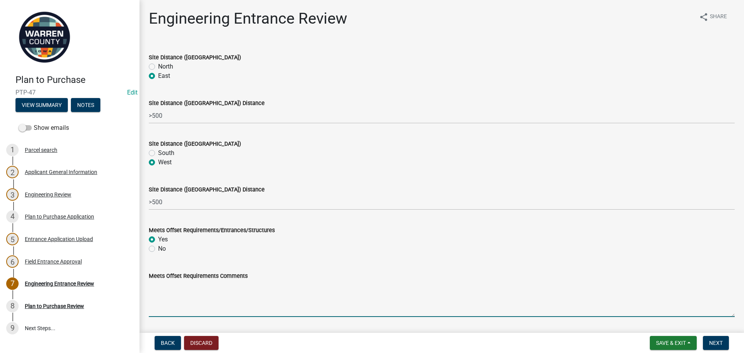
click at [200, 292] on textarea "Meets Offset Requirements Comments" at bounding box center [442, 298] width 586 height 36
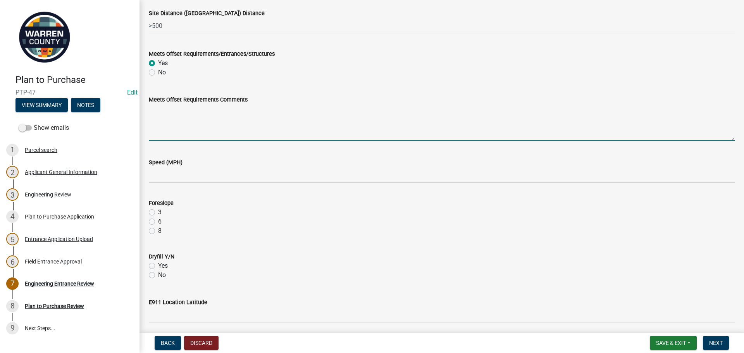
scroll to position [194, 0]
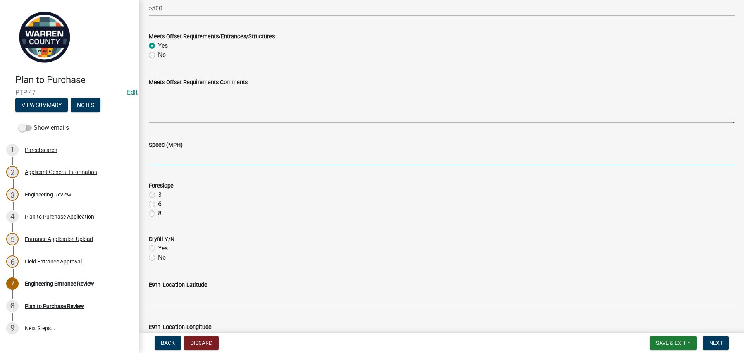
click at [163, 159] on input "Speed (MPH)" at bounding box center [442, 158] width 586 height 16
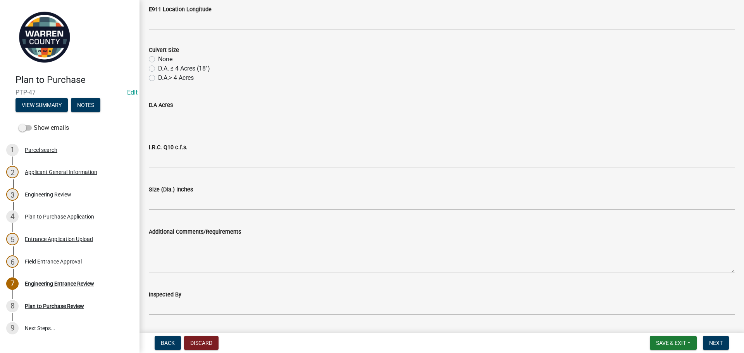
scroll to position [542, 0]
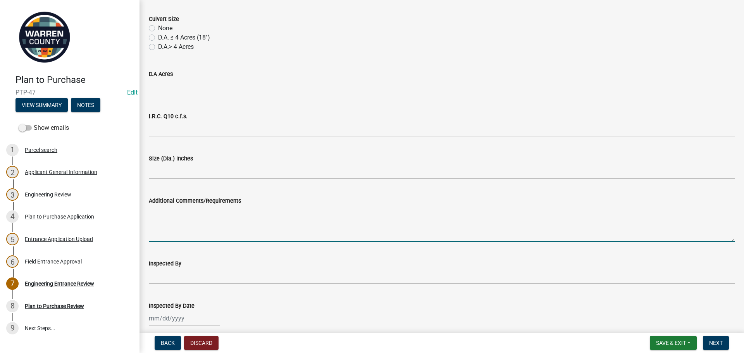
click at [179, 217] on textarea "Additional Comments/Requirements" at bounding box center [442, 223] width 586 height 36
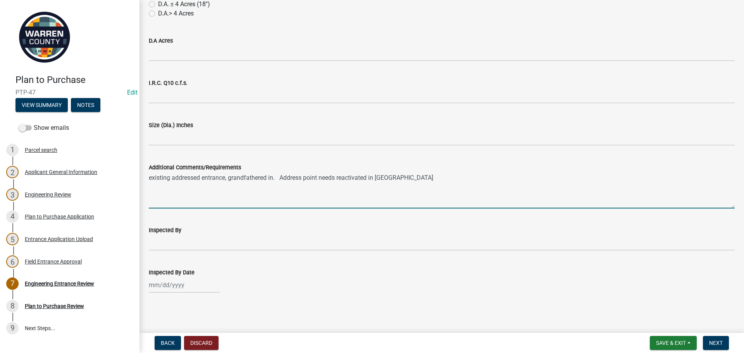
scroll to position [576, 0]
type textarea "existing addressed entrance, grandfathered in. Address point needs reactivated …"
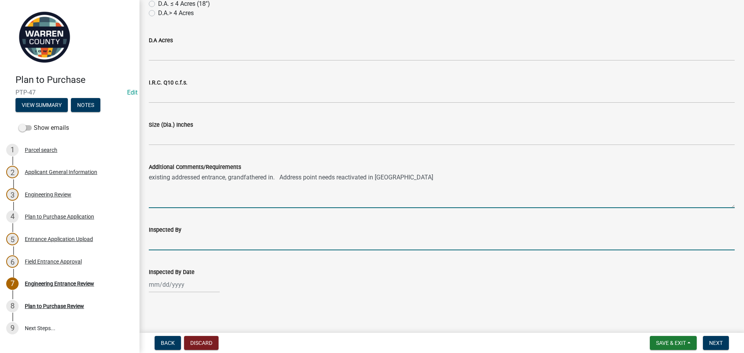
click at [175, 245] on input "Inspected By" at bounding box center [442, 242] width 586 height 16
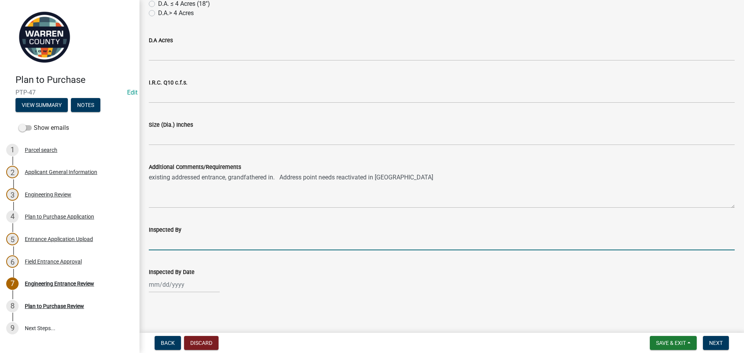
type input "TH"
click at [182, 286] on div at bounding box center [184, 285] width 71 height 16
select select "9"
select select "2025"
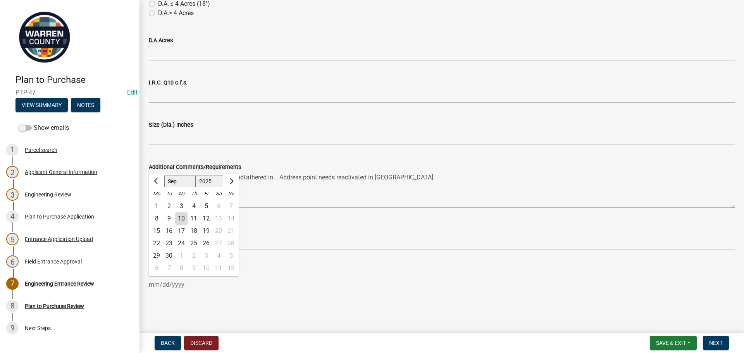
click at [170, 217] on div "9" at bounding box center [169, 218] width 12 height 12
type input "[DATE]"
click at [717, 347] on button "Next" at bounding box center [716, 343] width 26 height 14
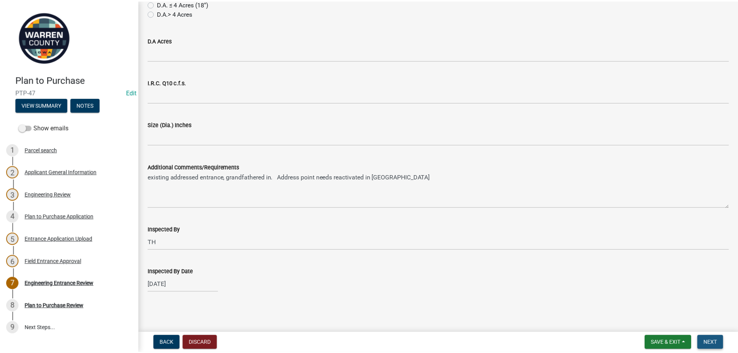
scroll to position [0, 0]
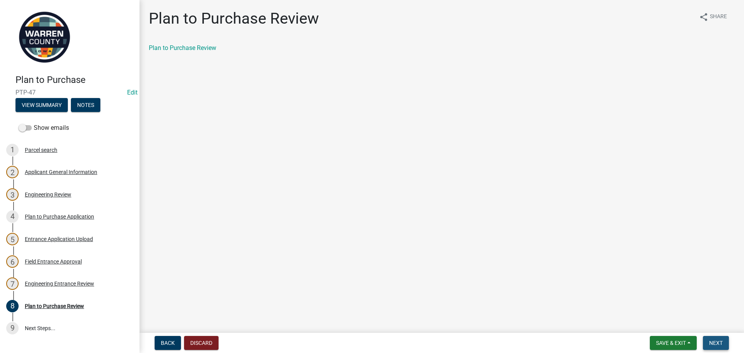
click at [723, 341] on button "Next" at bounding box center [716, 343] width 26 height 14
